Goal: Navigation & Orientation: Understand site structure

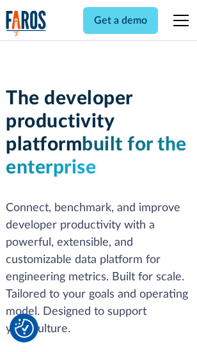
scroll to position [193, 0]
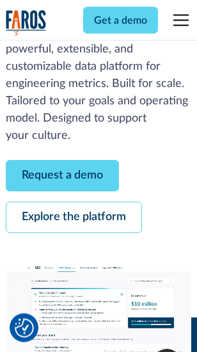
click at [63, 177] on link "Request a demo" at bounding box center [62, 176] width 113 height 31
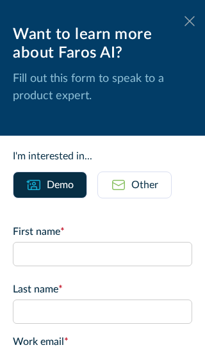
click at [184, 21] on icon at bounding box center [189, 21] width 10 height 10
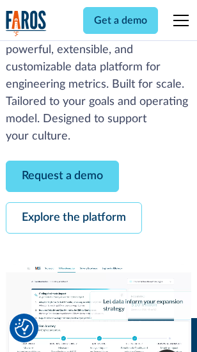
scroll to position [234, 0]
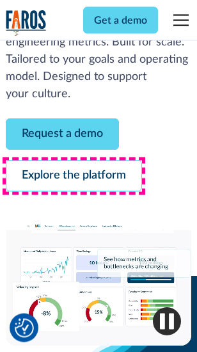
click at [74, 177] on link "Explore the platform" at bounding box center [74, 176] width 136 height 31
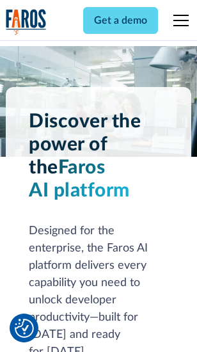
scroll to position [9751, 0]
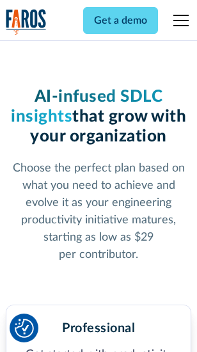
scroll to position [2033, 0]
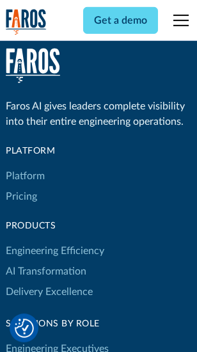
click at [25, 176] on link "Platform" at bounding box center [25, 176] width 39 height 20
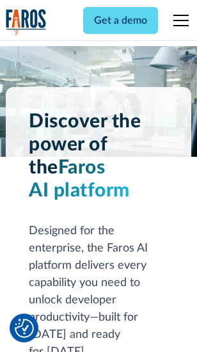
scroll to position [10162, 0]
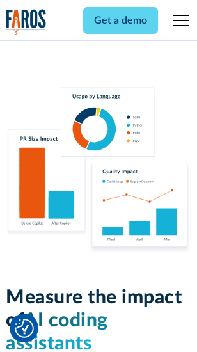
scroll to position [7993, 0]
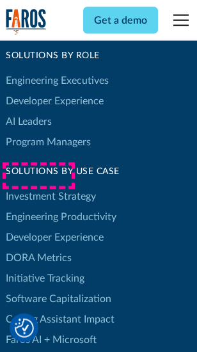
click at [38, 248] on link "DORA Metrics" at bounding box center [39, 258] width 66 height 20
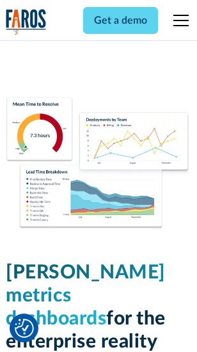
scroll to position [5670, 0]
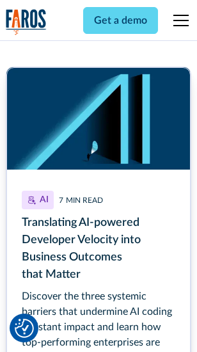
scroll to position [5735, 0]
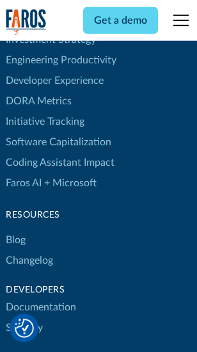
click at [29, 250] on link "Changelog" at bounding box center [29, 260] width 47 height 20
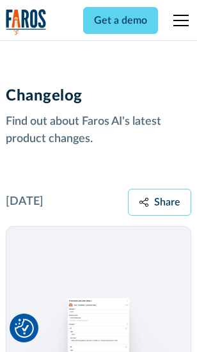
scroll to position [15694, 0]
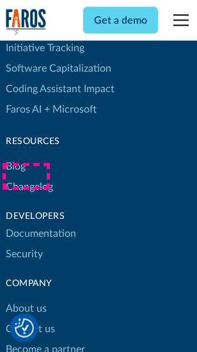
click at [26, 299] on link "About us" at bounding box center [26, 309] width 41 height 20
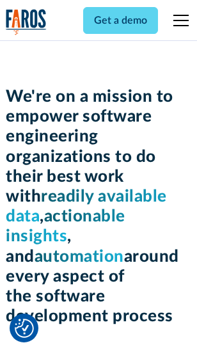
scroll to position [4430, 0]
